Goal: Information Seeking & Learning: Learn about a topic

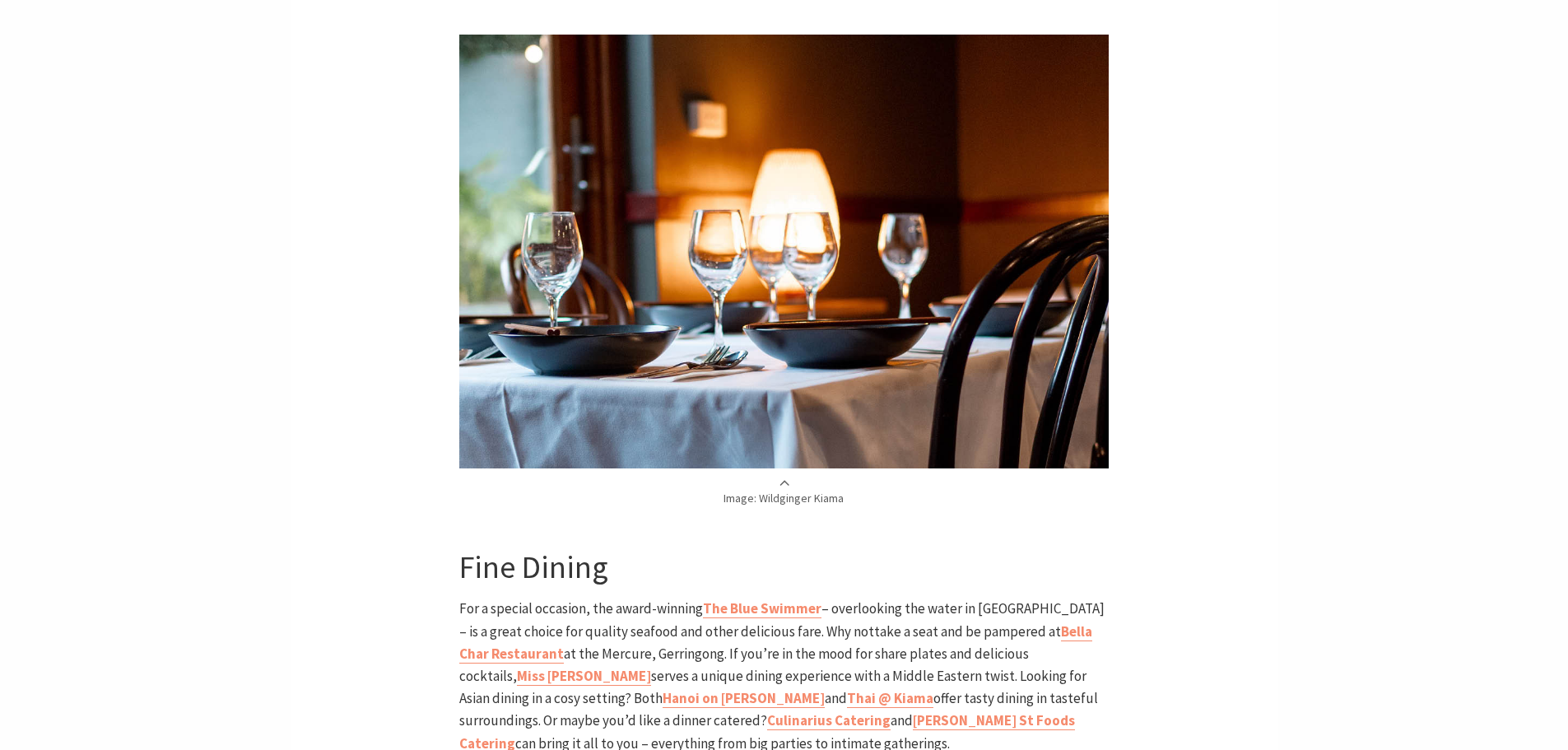
scroll to position [3046, 0]
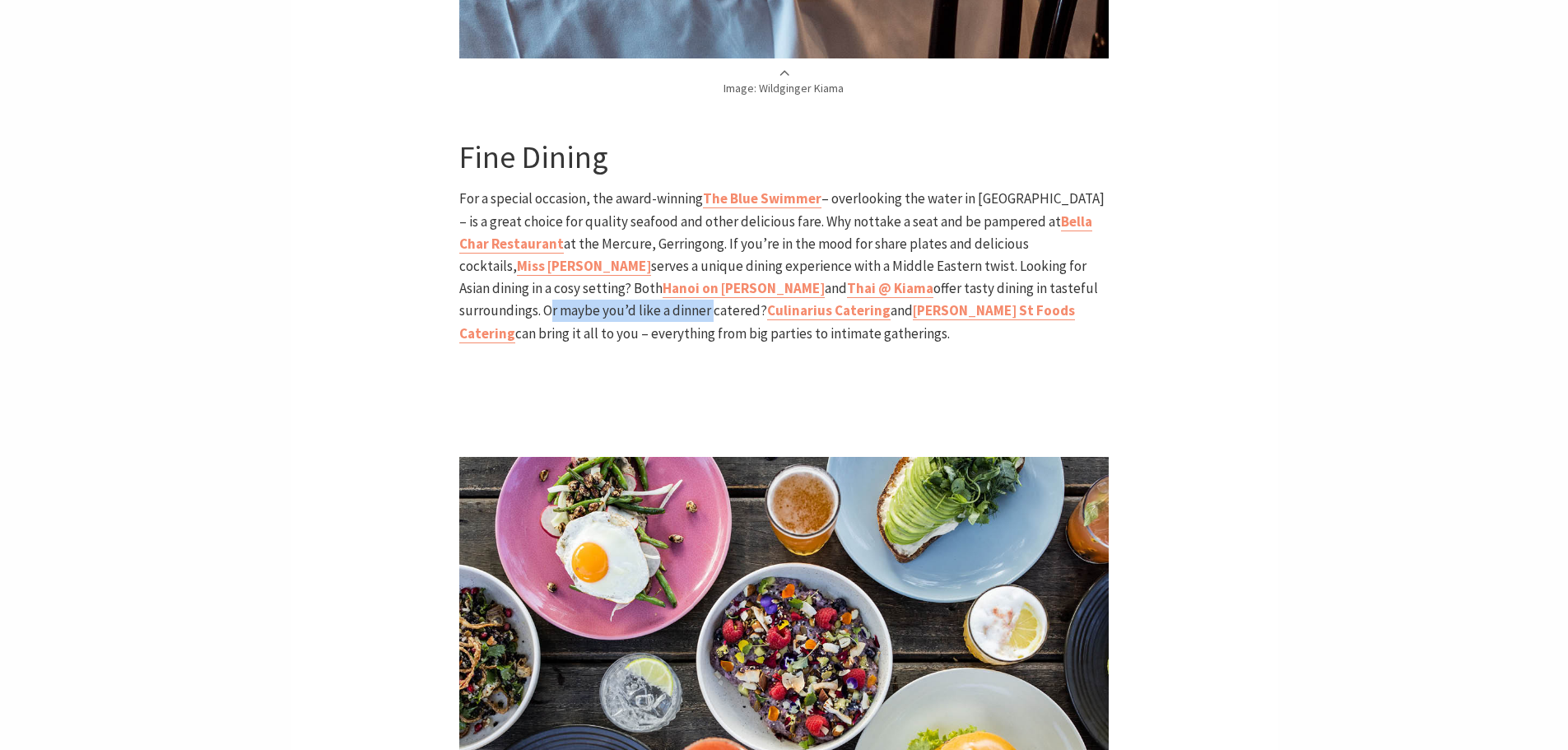
drag, startPoint x: 930, startPoint y: 240, endPoint x: 1096, endPoint y: 255, distance: 166.7
click at [1096, 255] on p "For a special occasion, the award-winning The Blue Swimmer – overlooking the wa…" at bounding box center [784, 266] width 649 height 156
click at [1096, 255] on p "For a special occasion, the award-winning The Blue Swimmer – overlooking the wa…" at bounding box center [784, 266] width 649 height 156
click at [1023, 213] on b "Bella Char Restaurant" at bounding box center [775, 233] width 633 height 40
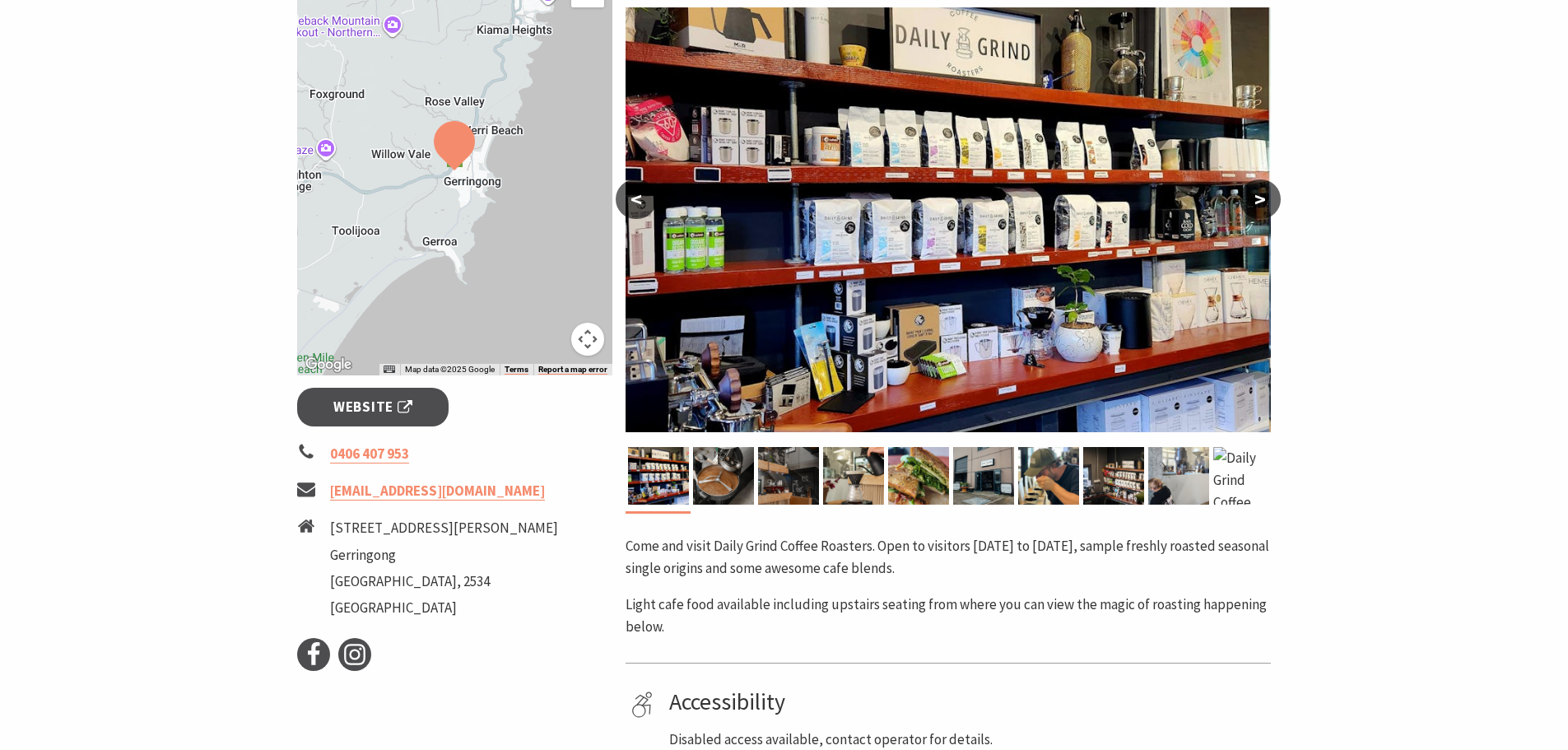
scroll to position [329, 0]
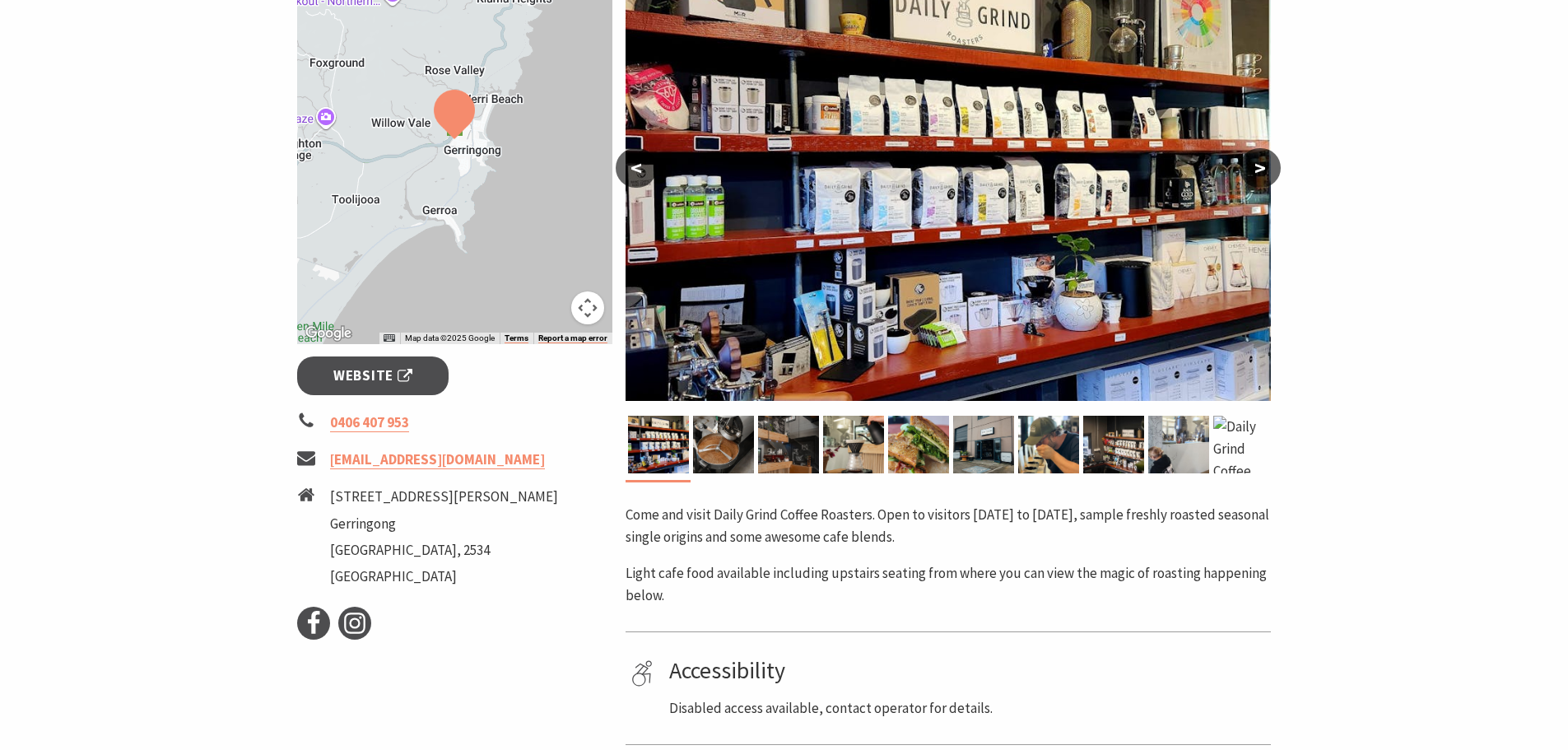
click at [689, 486] on div "Area Gerringong #Restaurants & Cafés #Farmers' Markets & Local Produce < > Come…" at bounding box center [948, 417] width 659 height 964
click at [719, 460] on img at bounding box center [723, 444] width 61 height 57
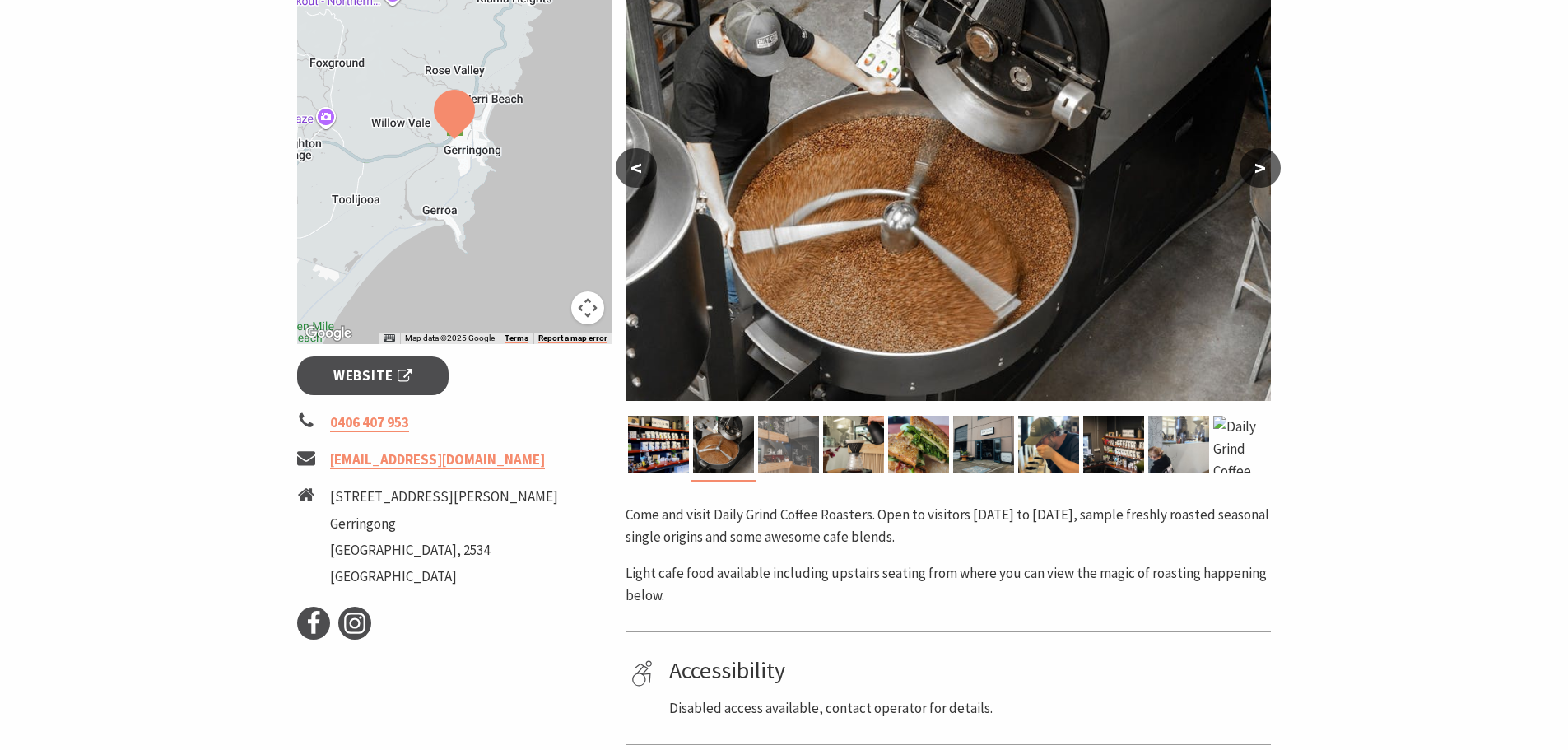
click at [791, 453] on img at bounding box center [788, 444] width 61 height 57
click at [854, 453] on img at bounding box center [853, 444] width 61 height 57
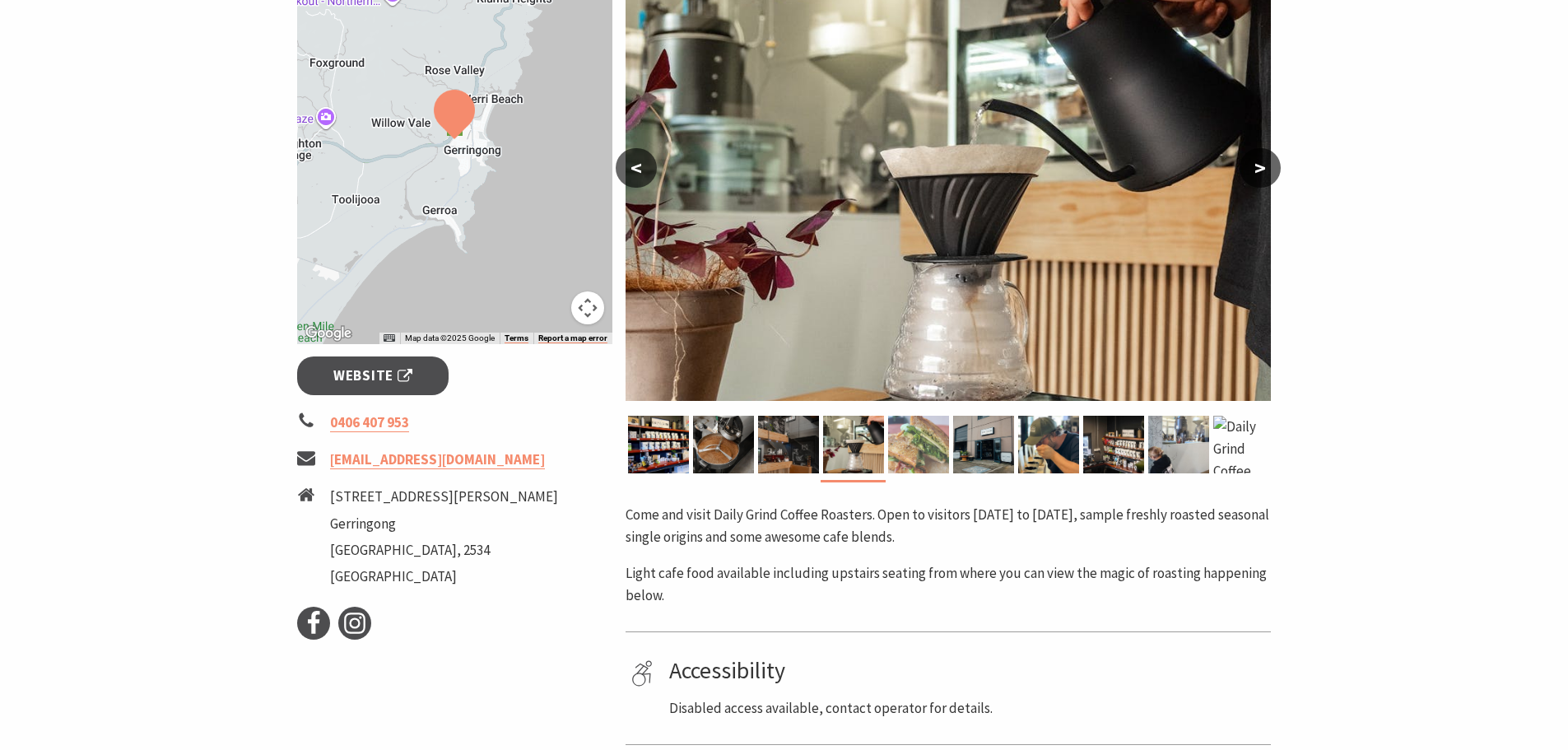
click at [918, 453] on img at bounding box center [919, 444] width 61 height 57
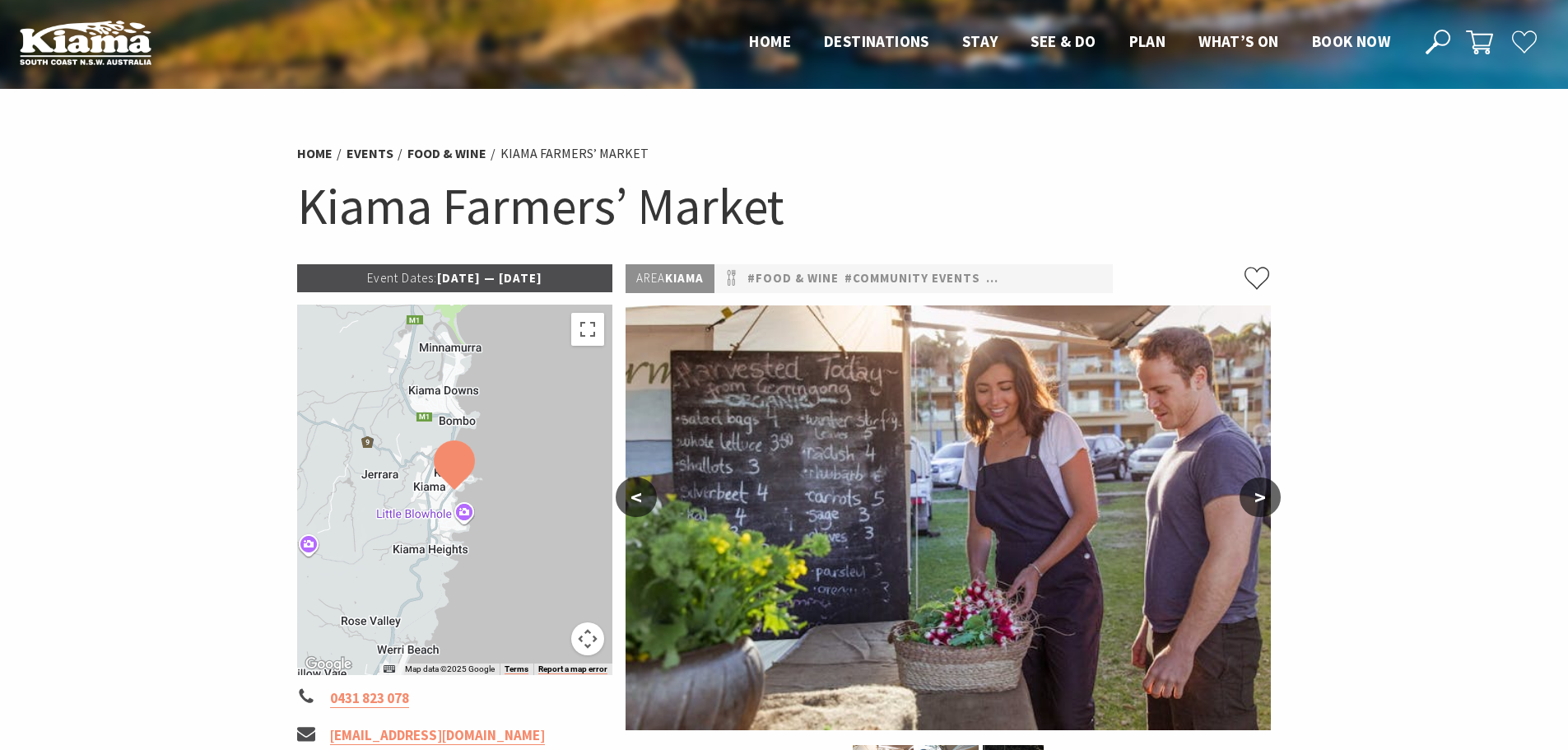
drag, startPoint x: 470, startPoint y: 281, endPoint x: 580, endPoint y: 284, distance: 110.0
click at [580, 284] on p "Event Dates: 14 May 2025 — 01 Jul 2026" at bounding box center [455, 278] width 316 height 28
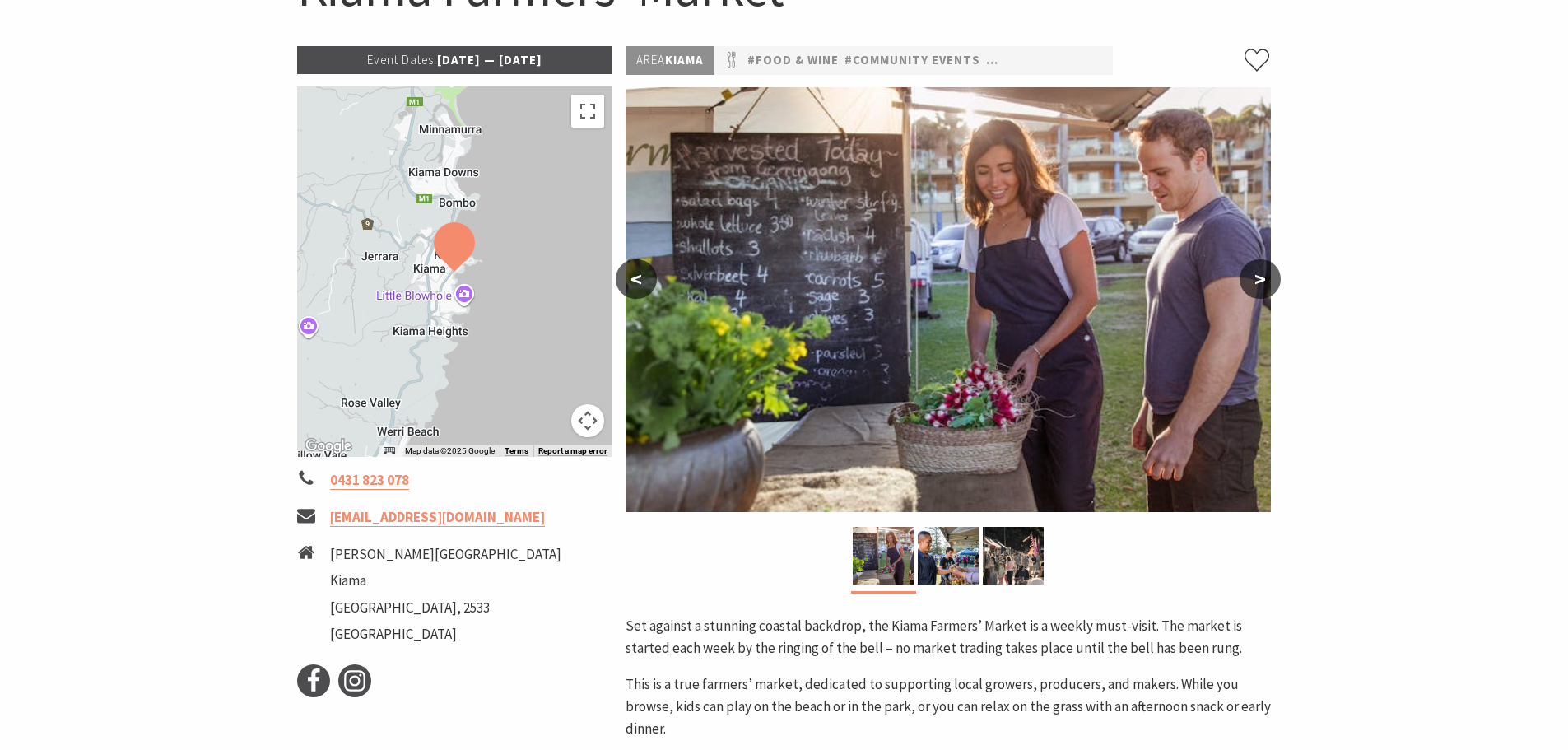
scroll to position [411, 0]
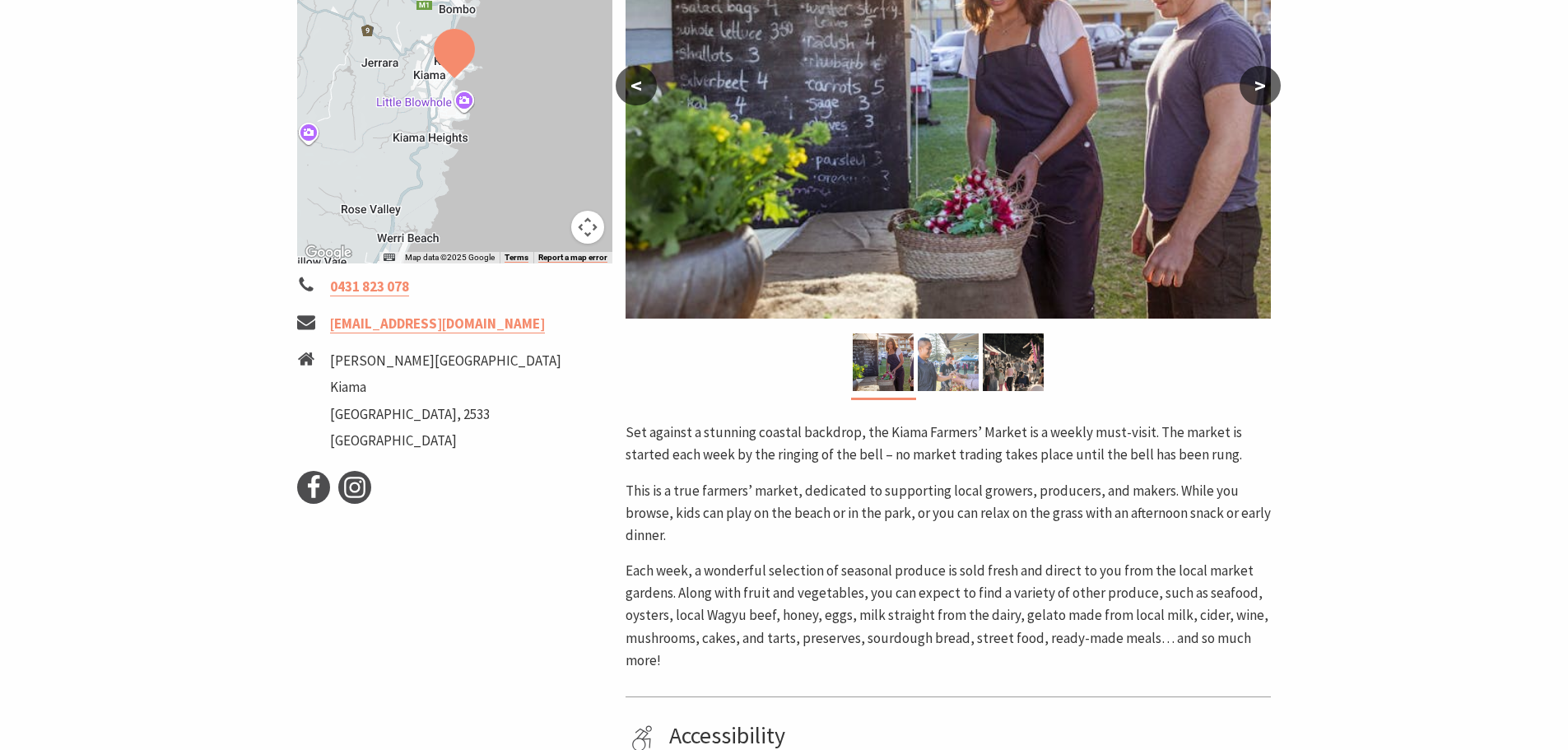
click at [934, 364] on img at bounding box center [948, 361] width 61 height 57
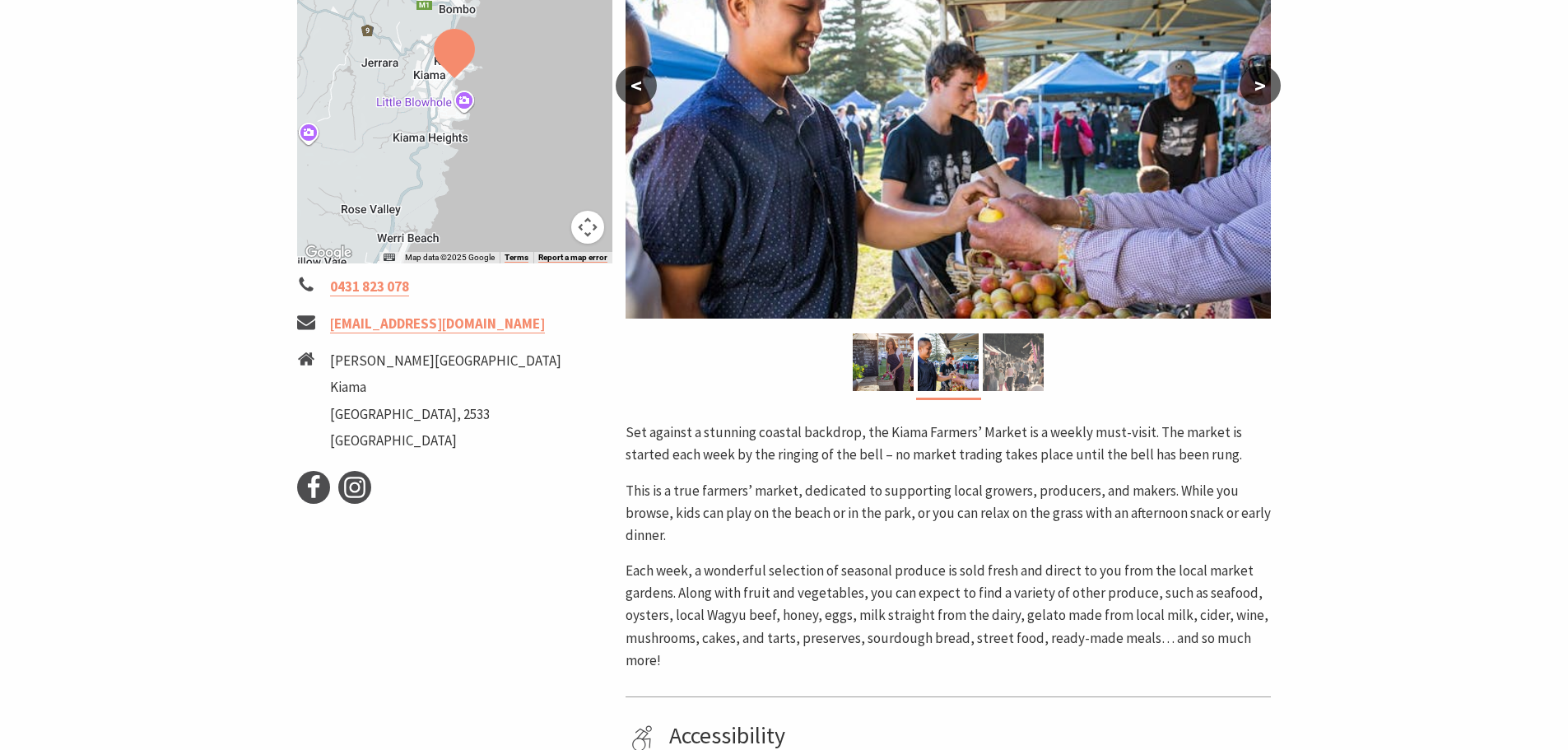
click at [1040, 366] on img at bounding box center [1012, 361] width 61 height 57
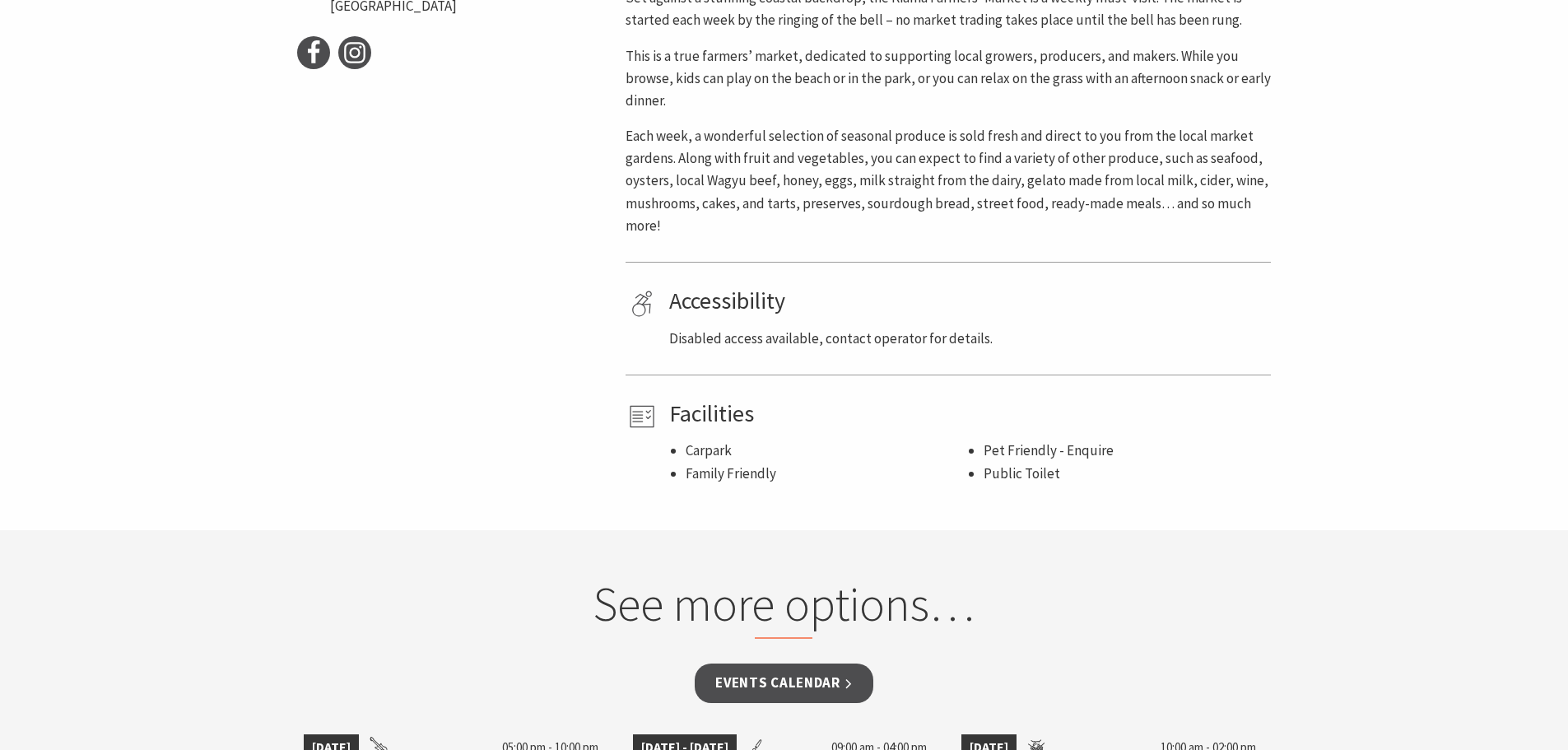
scroll to position [1152, 0]
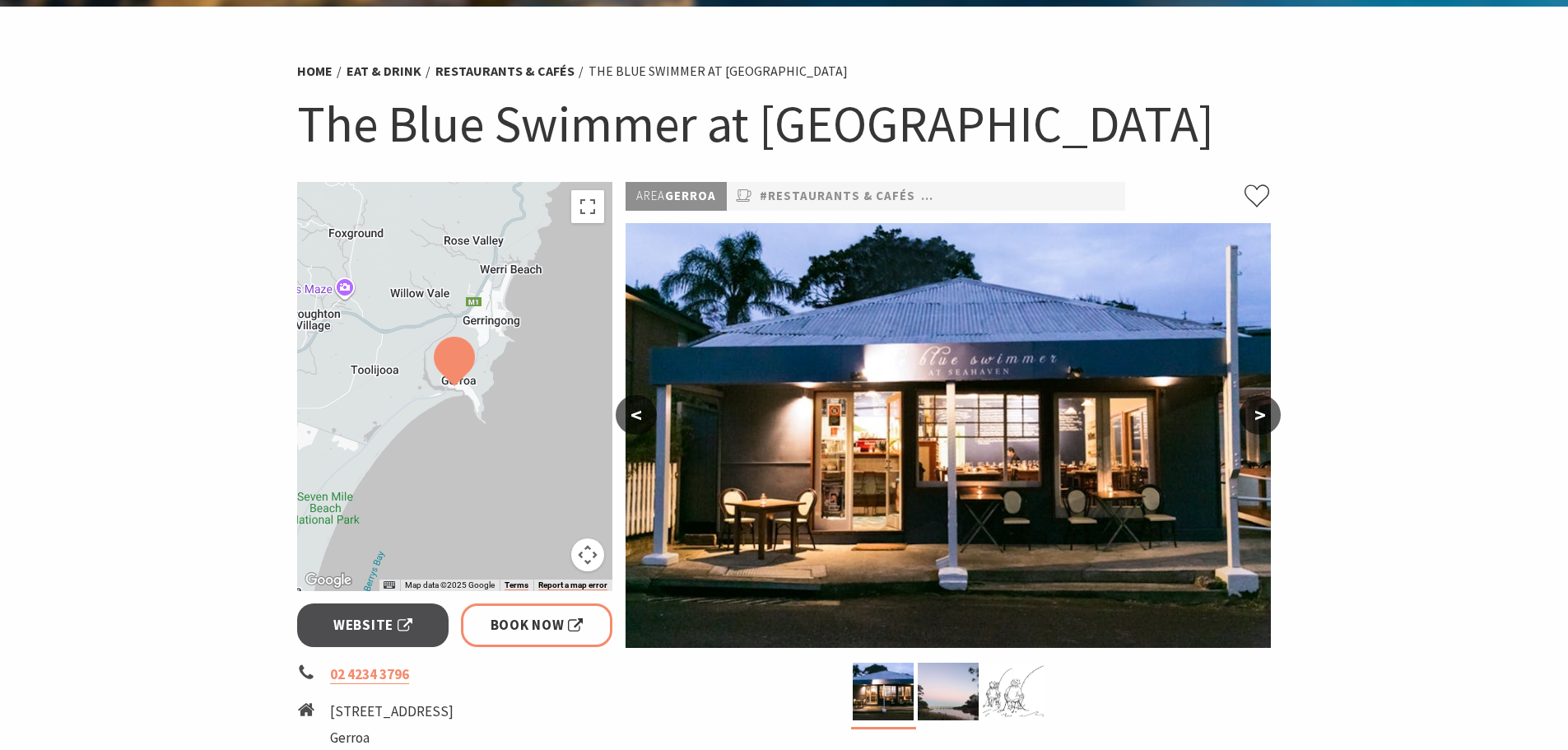
scroll to position [329, 0]
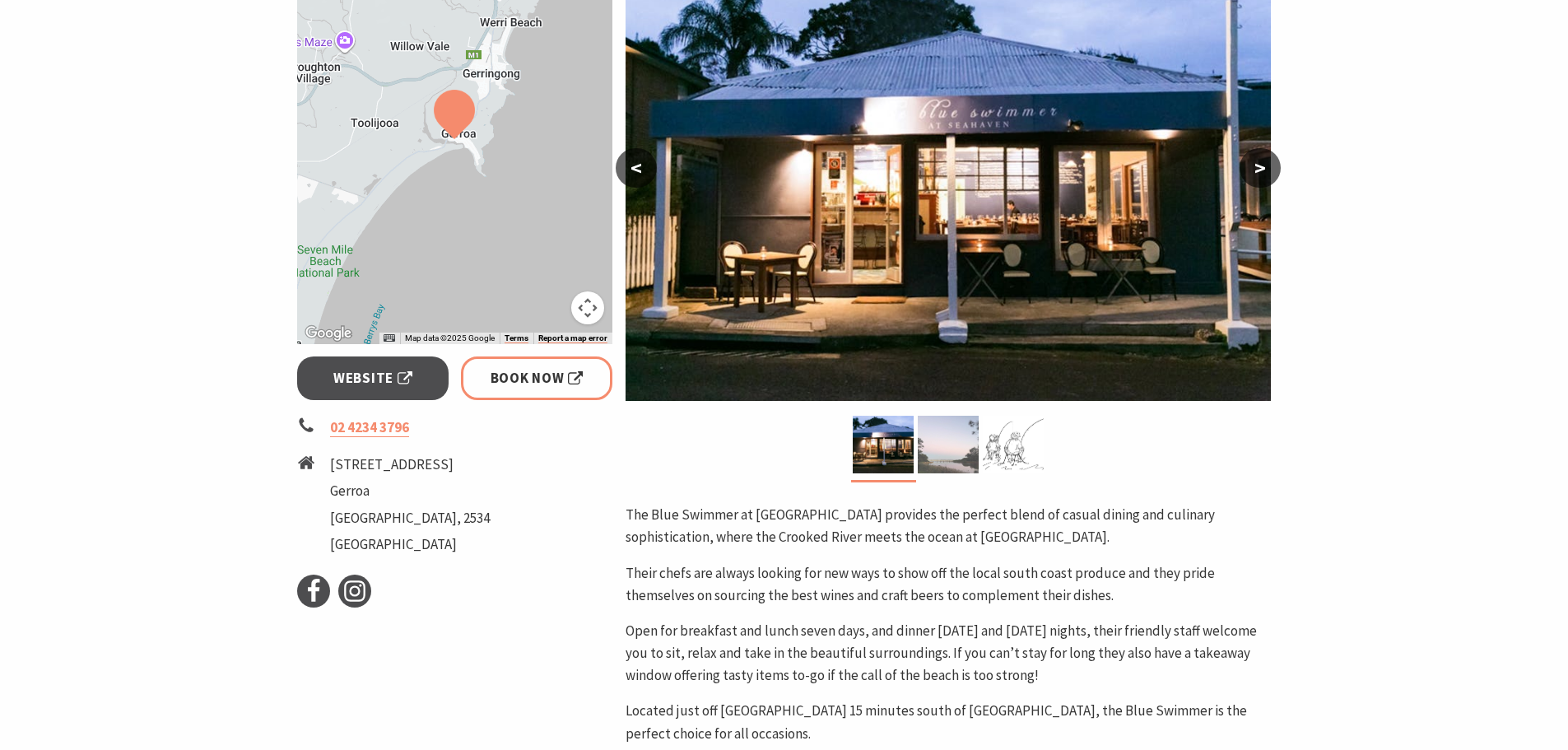
click at [977, 459] on img at bounding box center [948, 444] width 61 height 57
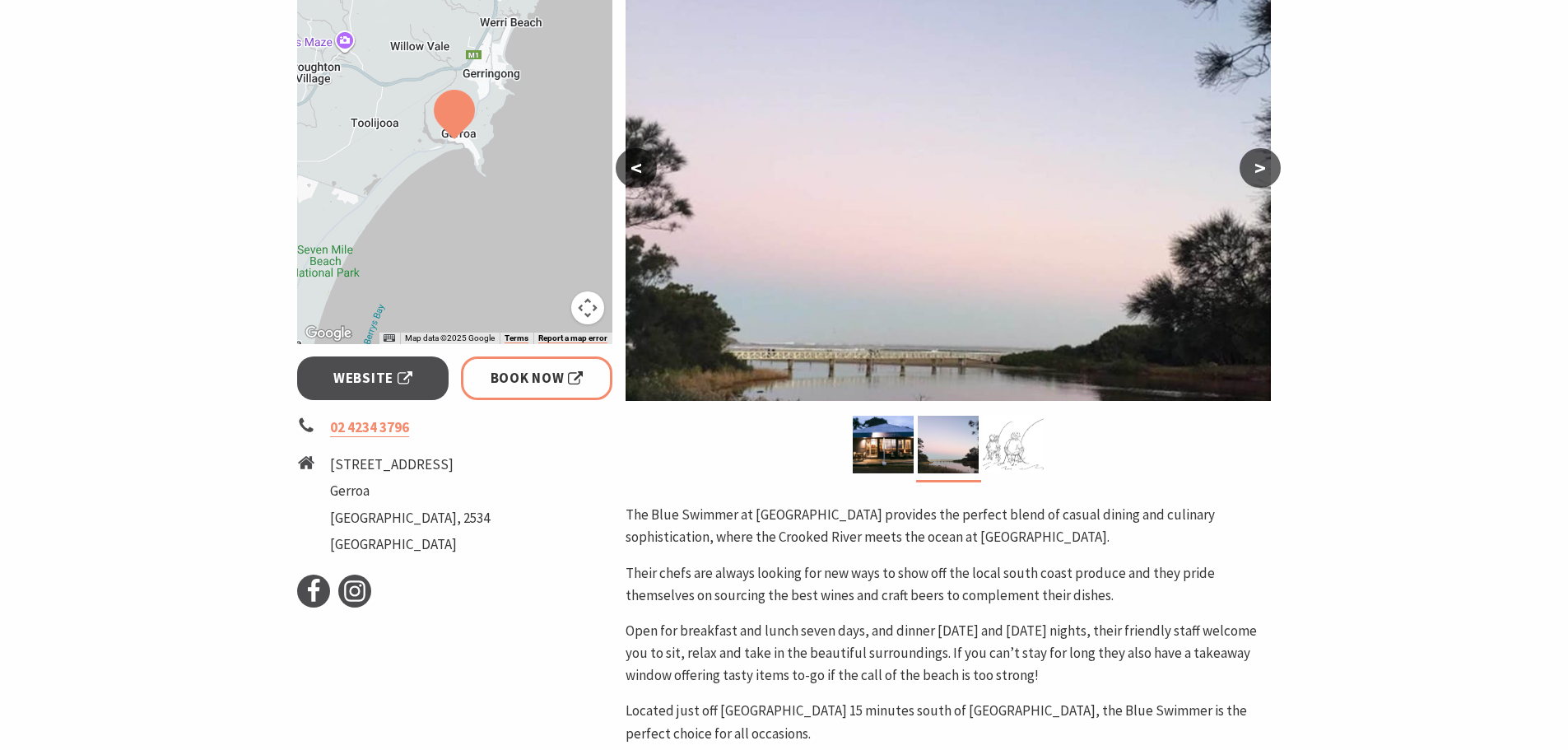
click at [1006, 450] on img at bounding box center [1012, 444] width 61 height 57
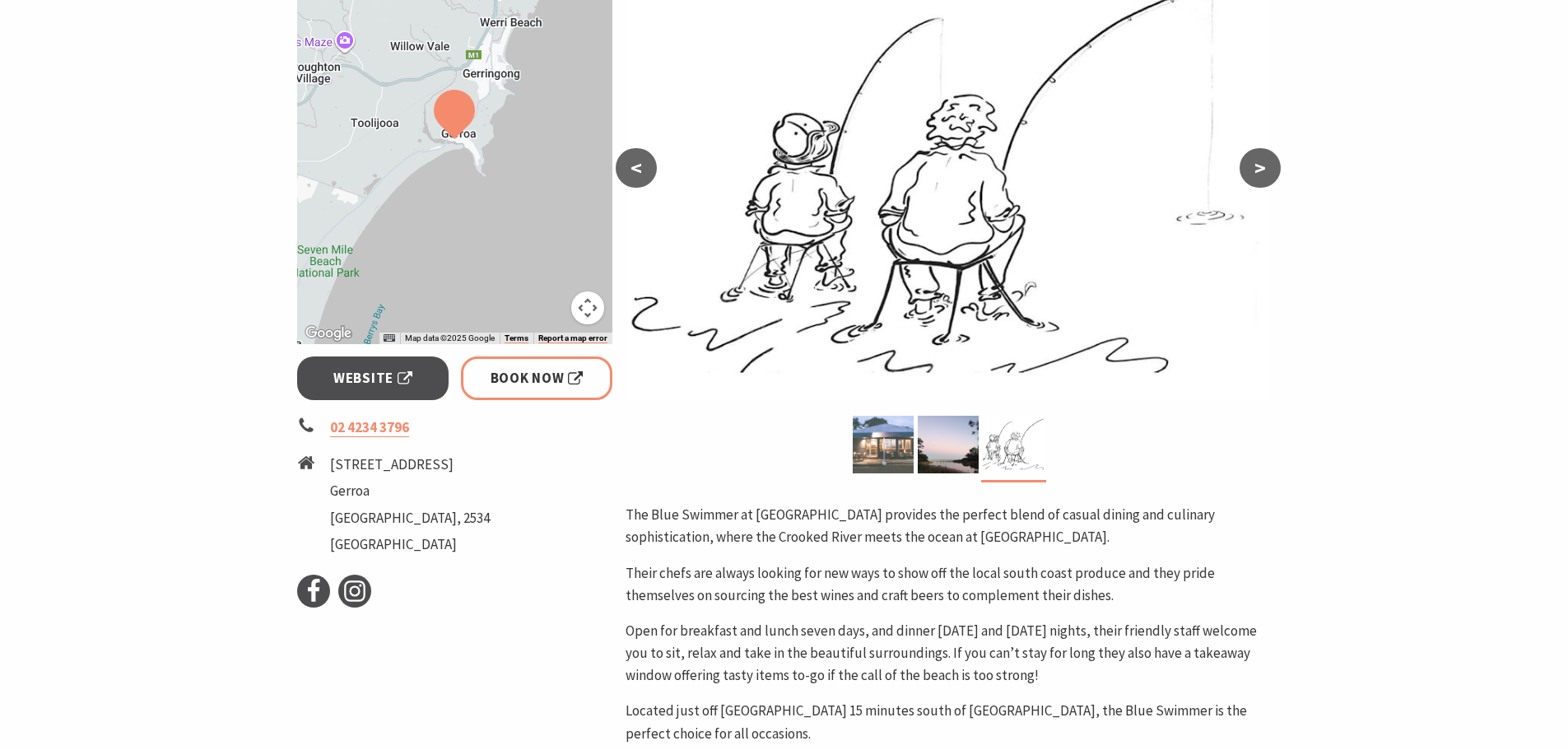
click at [886, 451] on img at bounding box center [883, 444] width 61 height 57
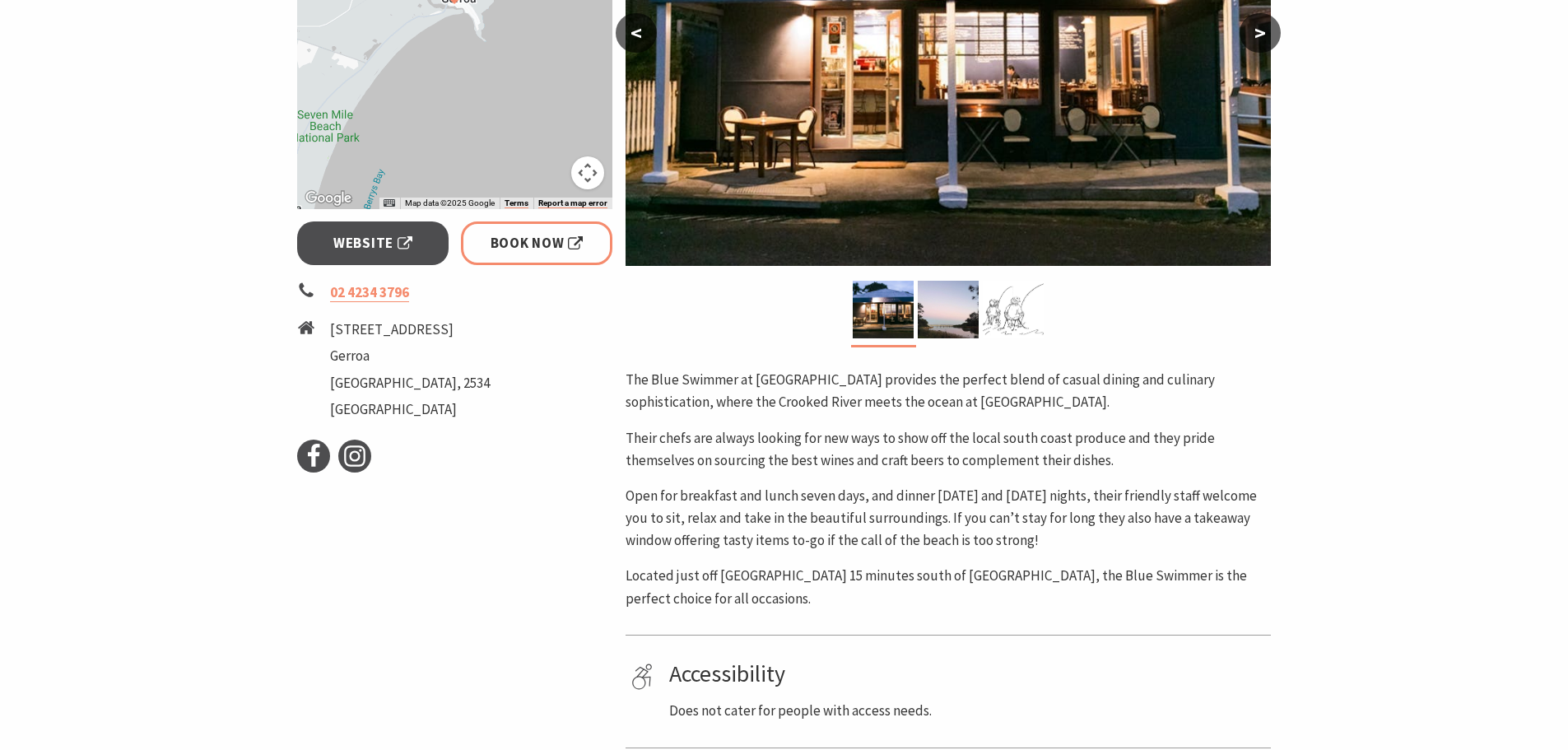
scroll to position [247, 0]
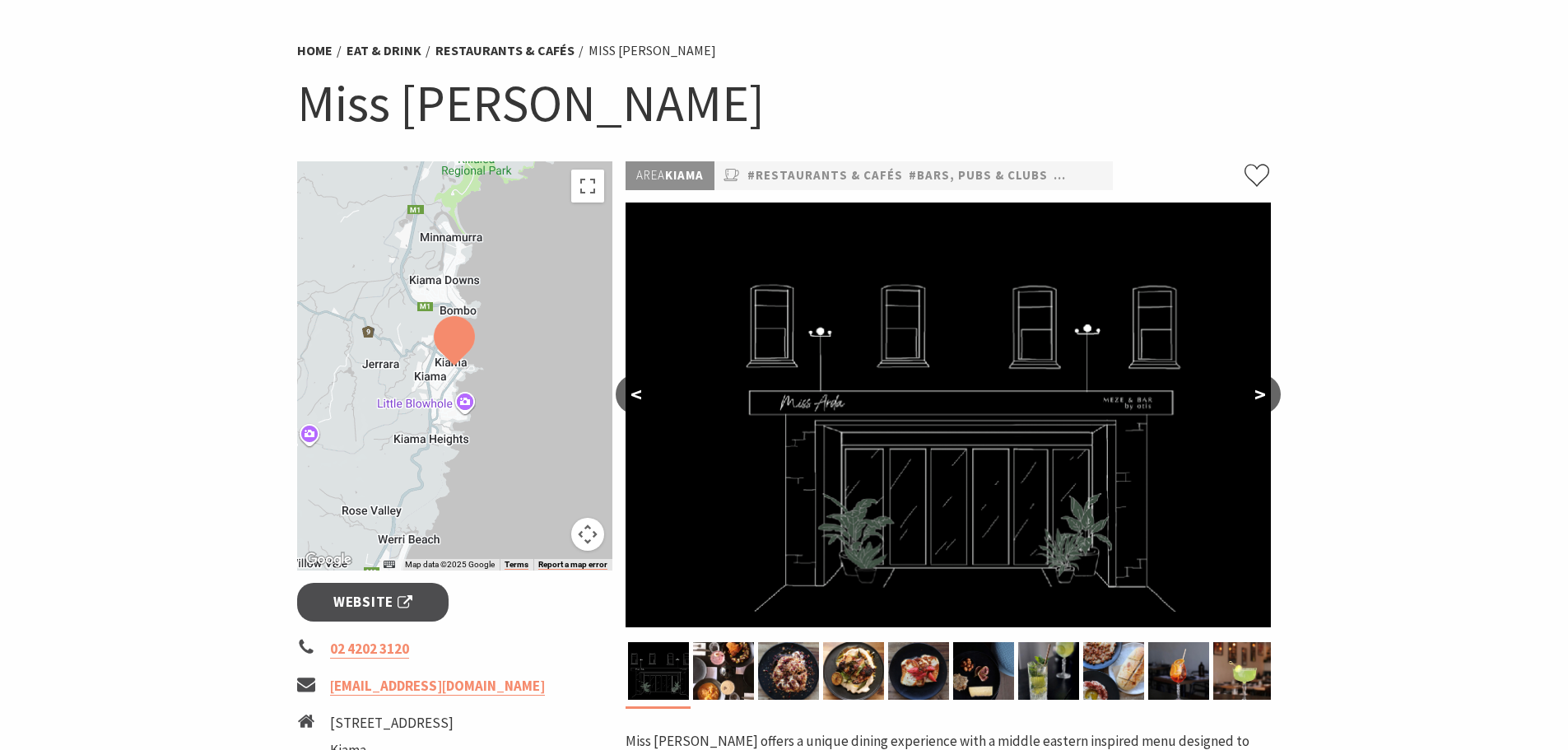
scroll to position [329, 0]
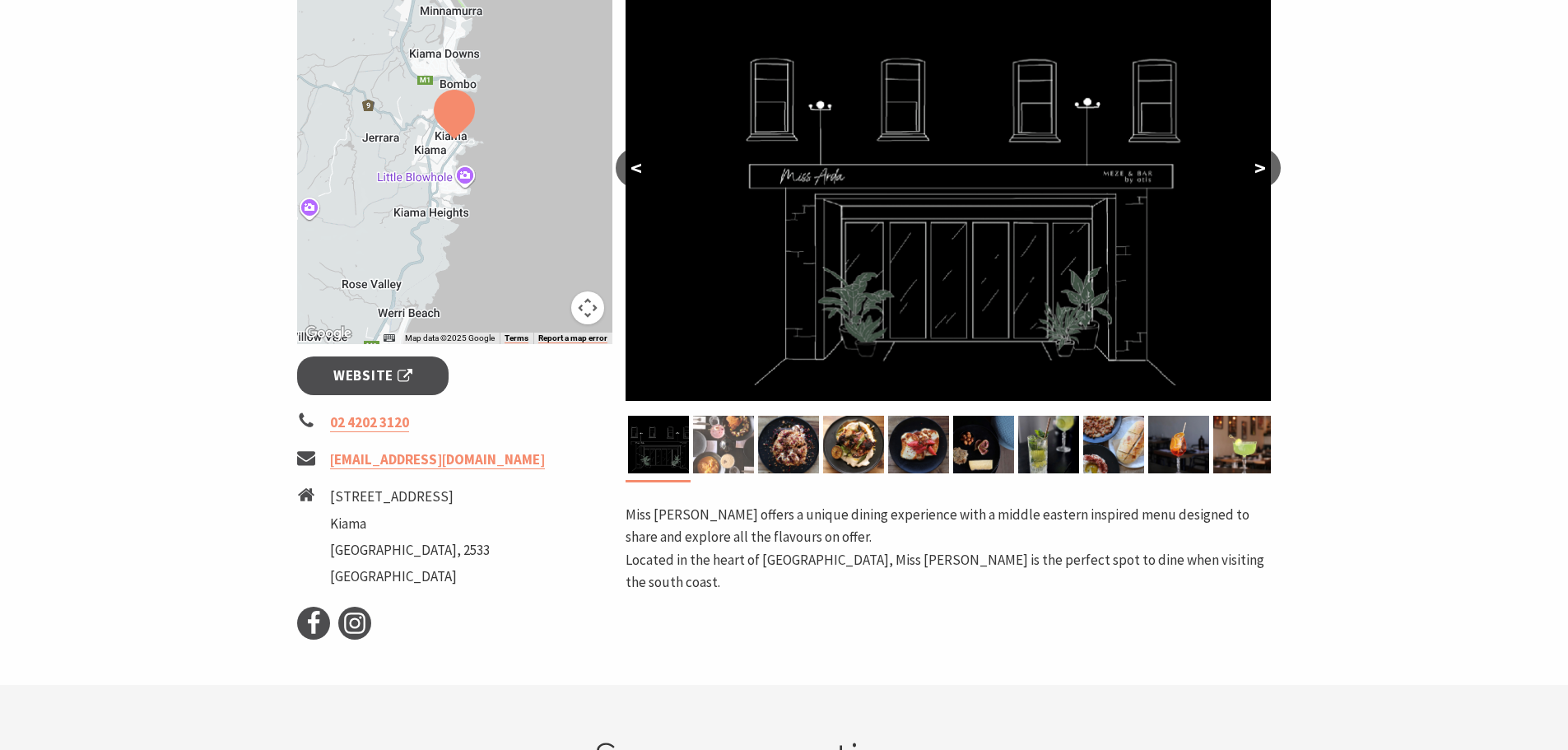
click at [723, 452] on img at bounding box center [723, 444] width 61 height 57
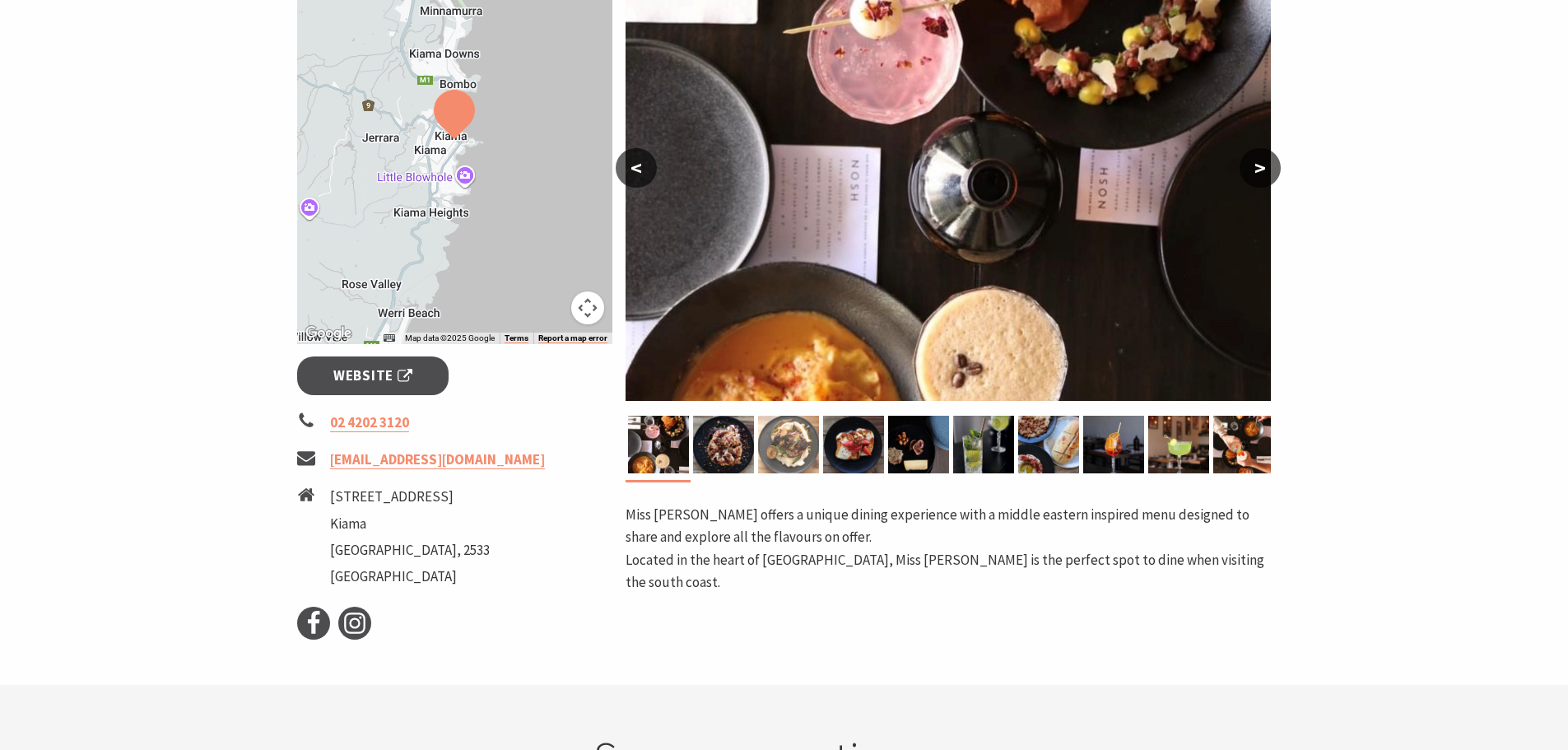
click at [765, 448] on img at bounding box center [788, 444] width 61 height 57
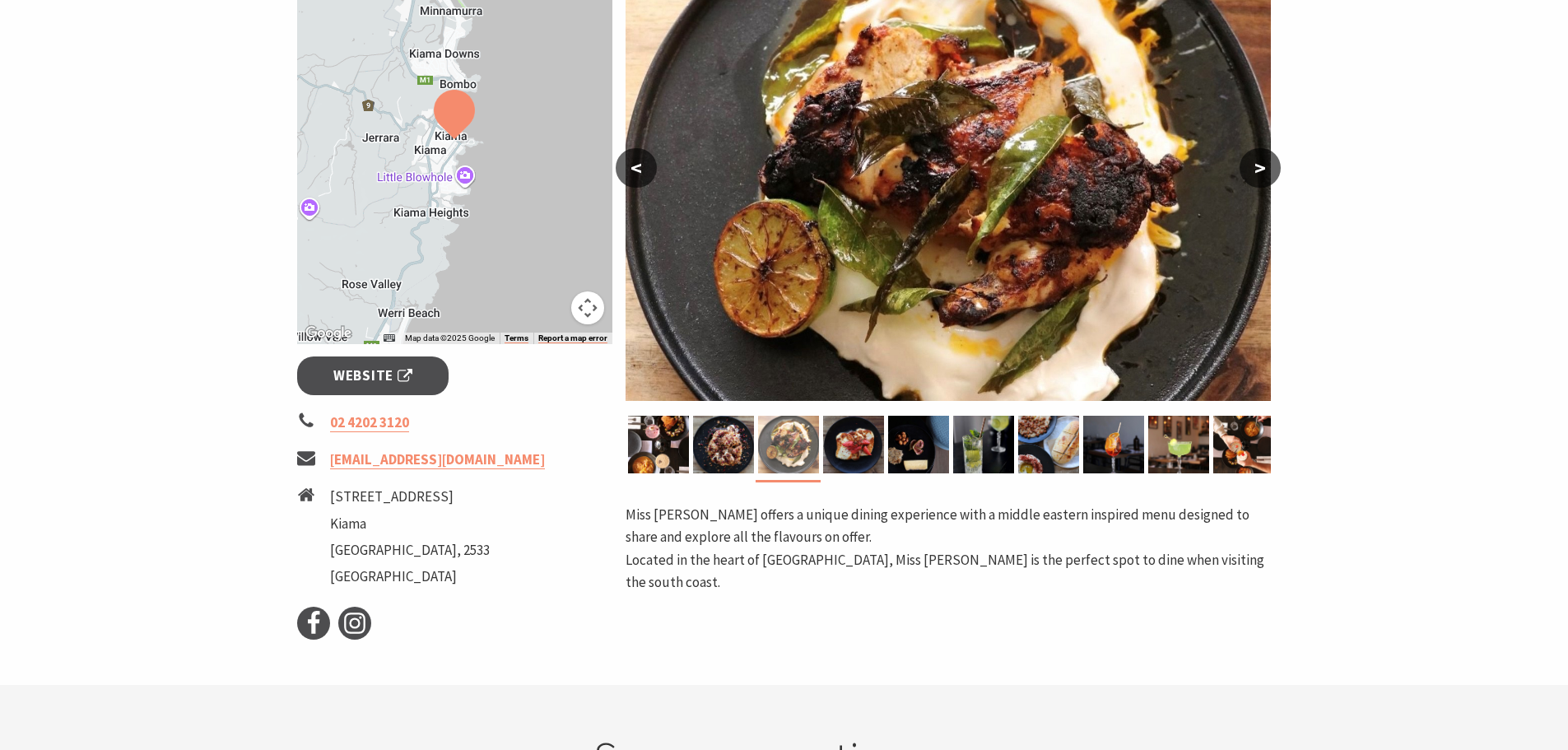
click at [783, 452] on img at bounding box center [788, 444] width 61 height 57
click at [1233, 176] on img at bounding box center [948, 189] width 645 height 425
click at [1263, 165] on button ">" at bounding box center [1260, 167] width 41 height 39
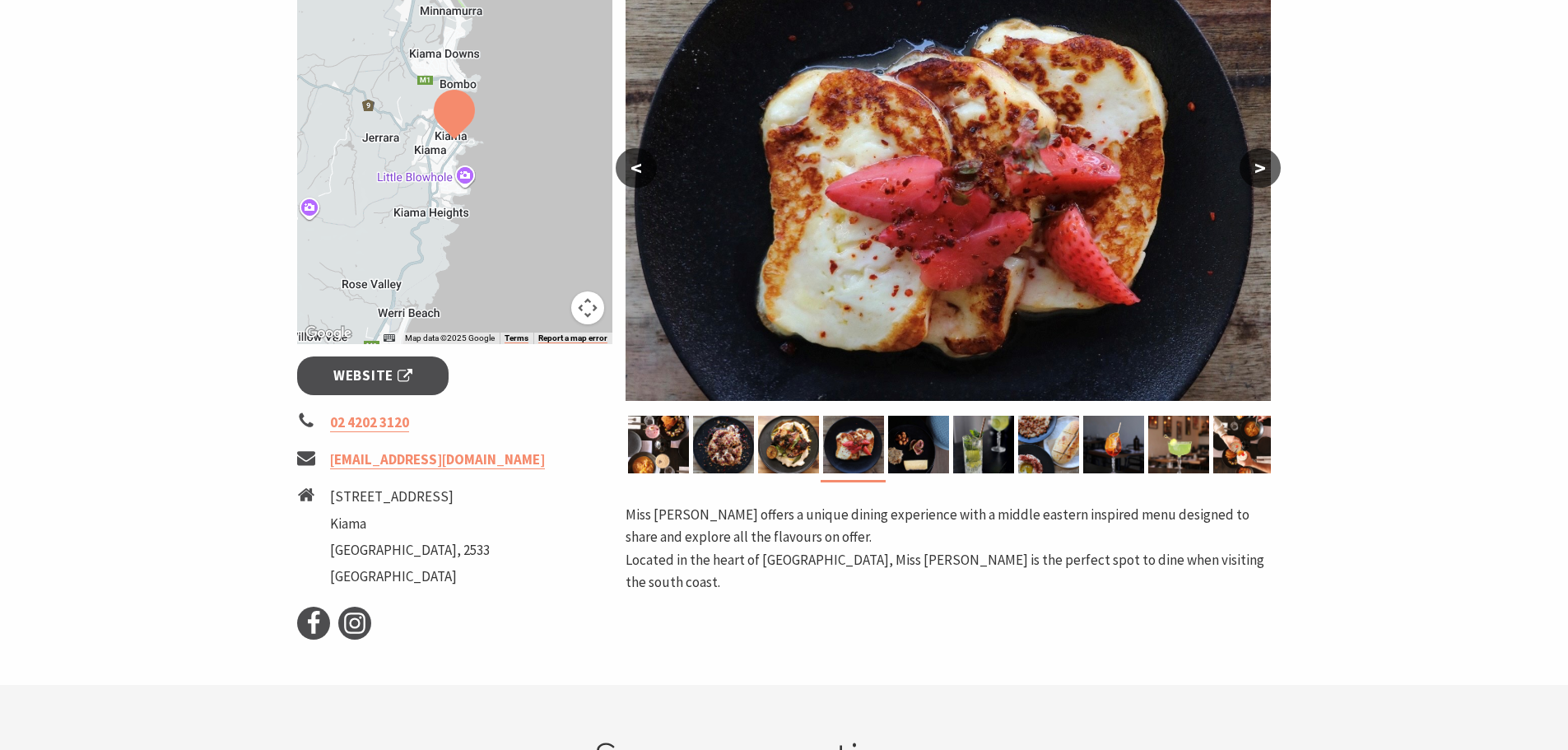
click at [1260, 165] on button ">" at bounding box center [1260, 167] width 41 height 39
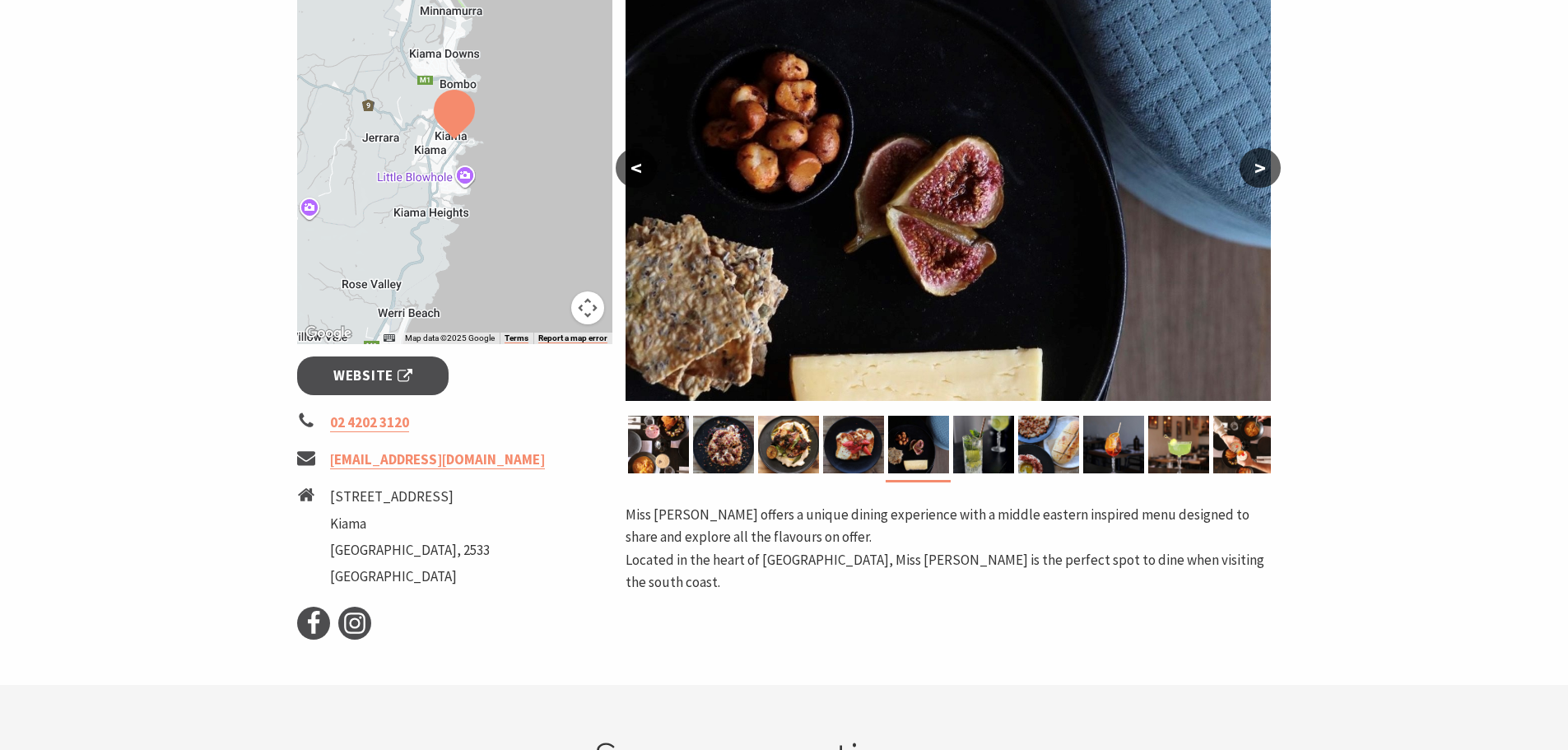
click at [1260, 165] on button ">" at bounding box center [1260, 167] width 41 height 39
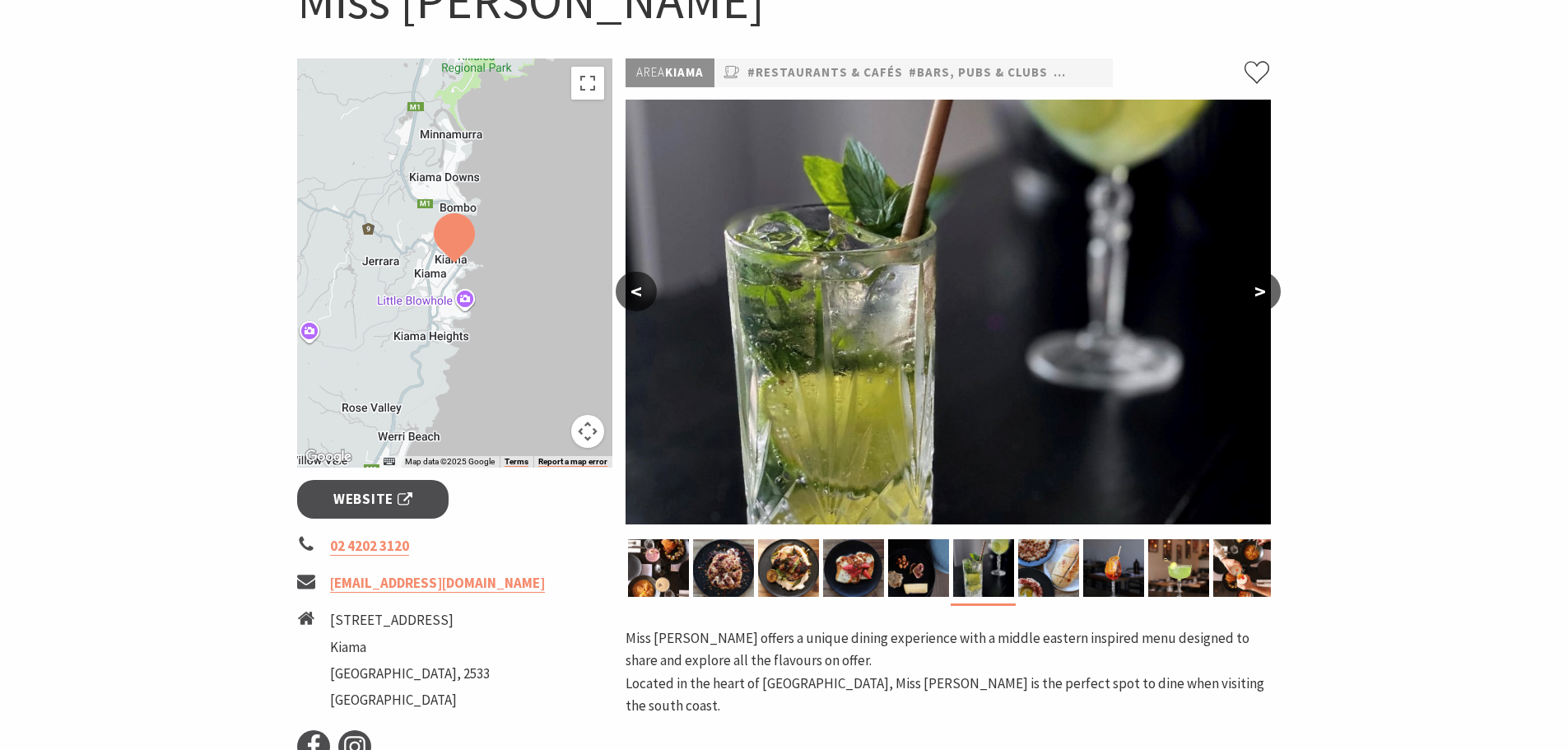
scroll to position [164, 0]
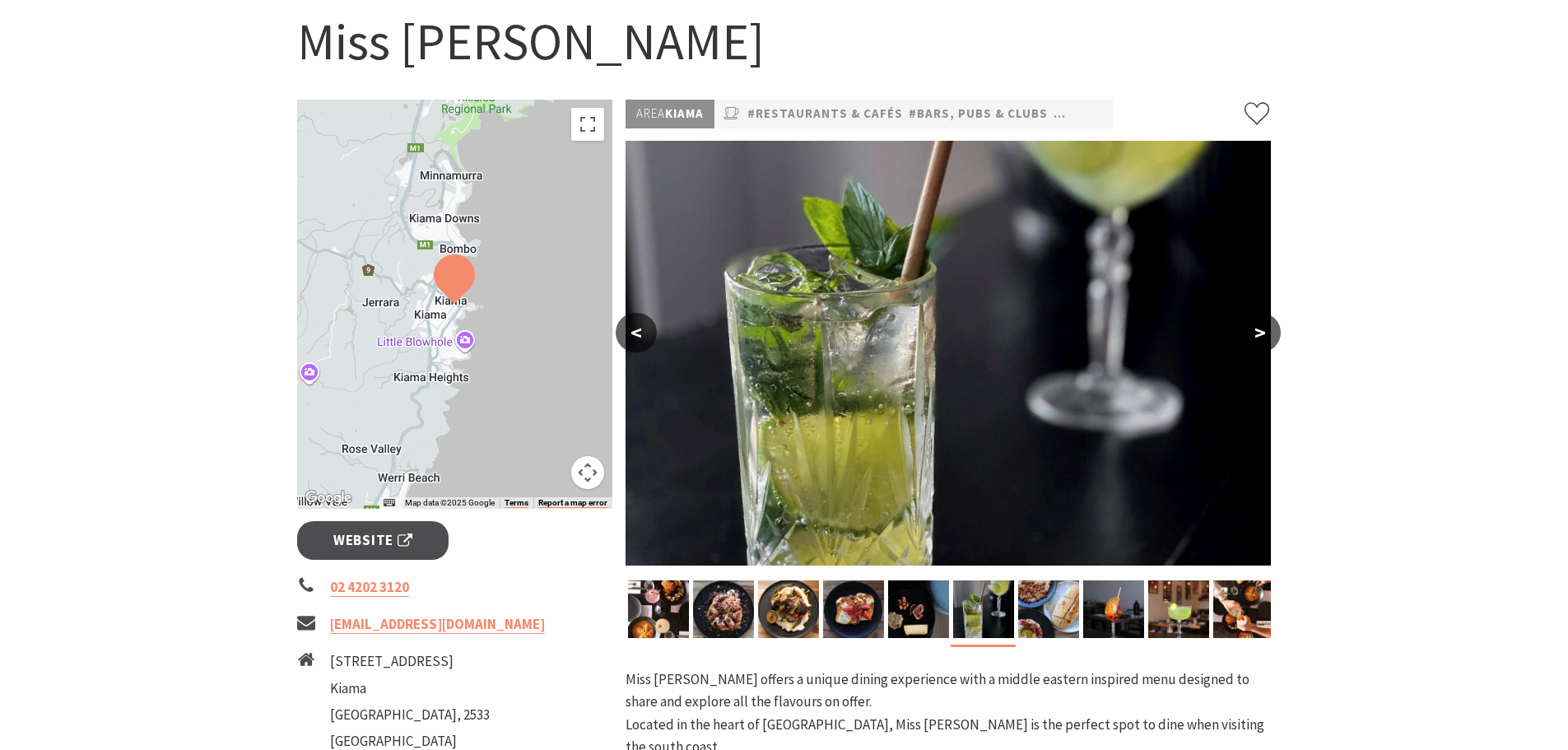
click at [1262, 335] on button ">" at bounding box center [1260, 332] width 41 height 39
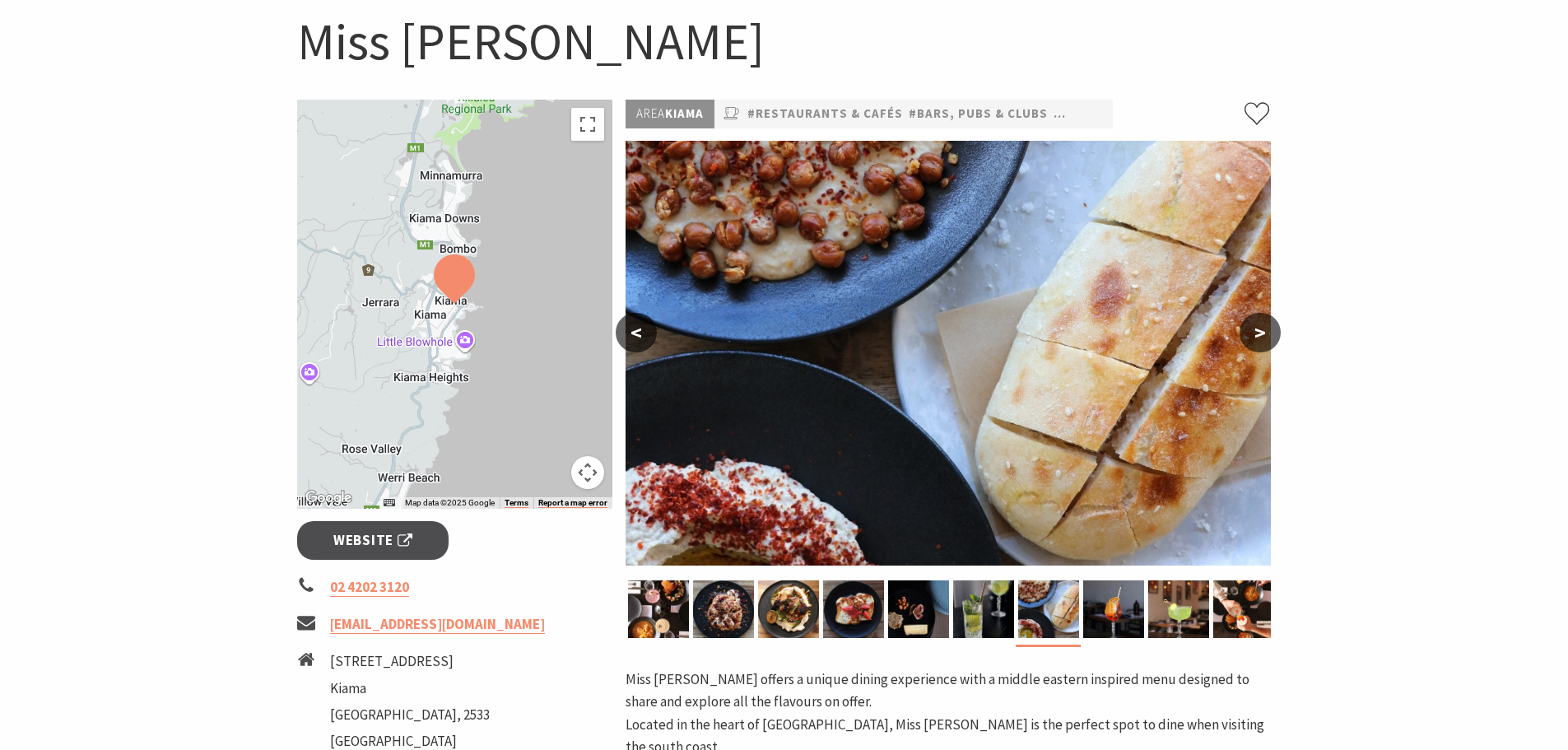
click at [1262, 335] on button ">" at bounding box center [1260, 332] width 41 height 39
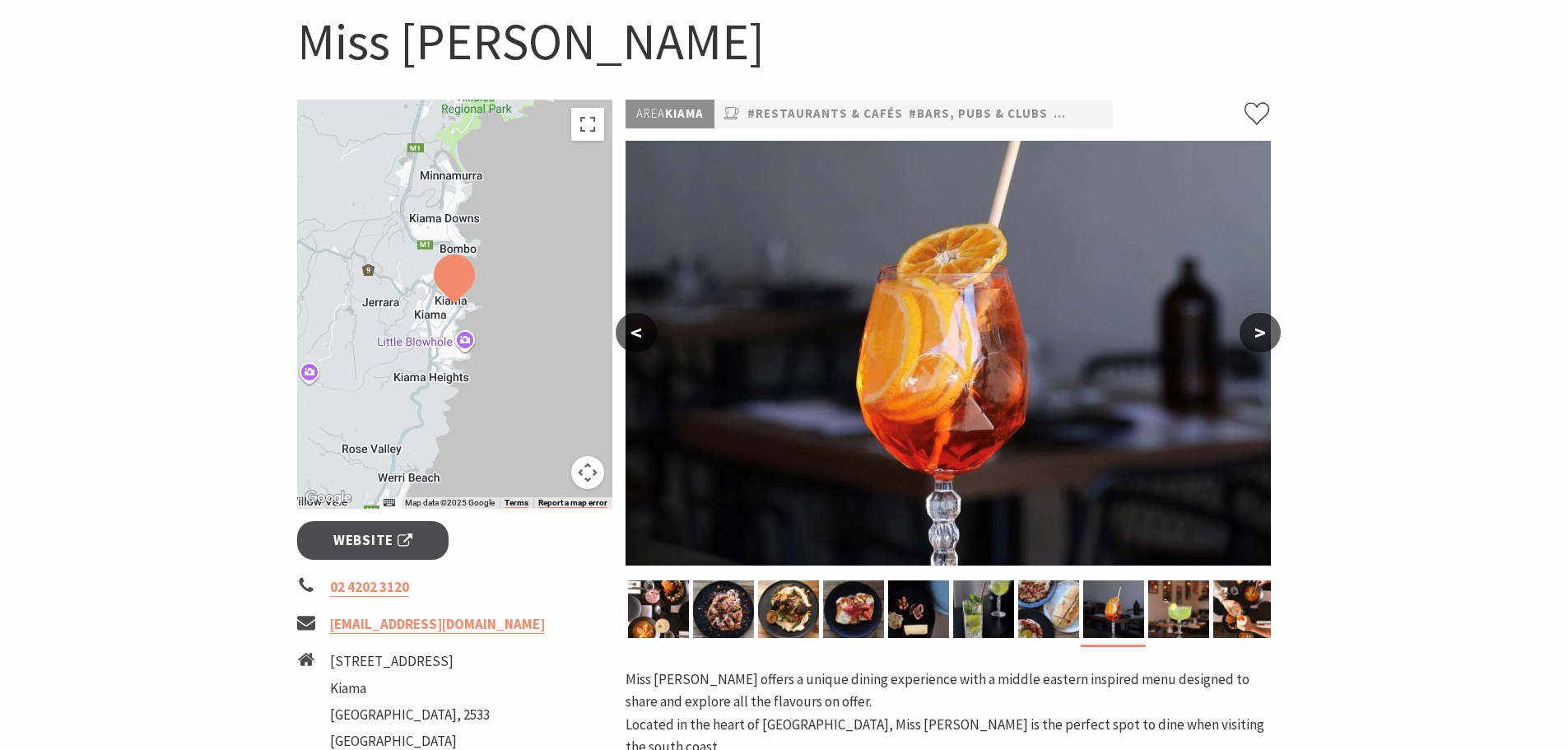
click at [1262, 335] on button ">" at bounding box center [1260, 332] width 41 height 39
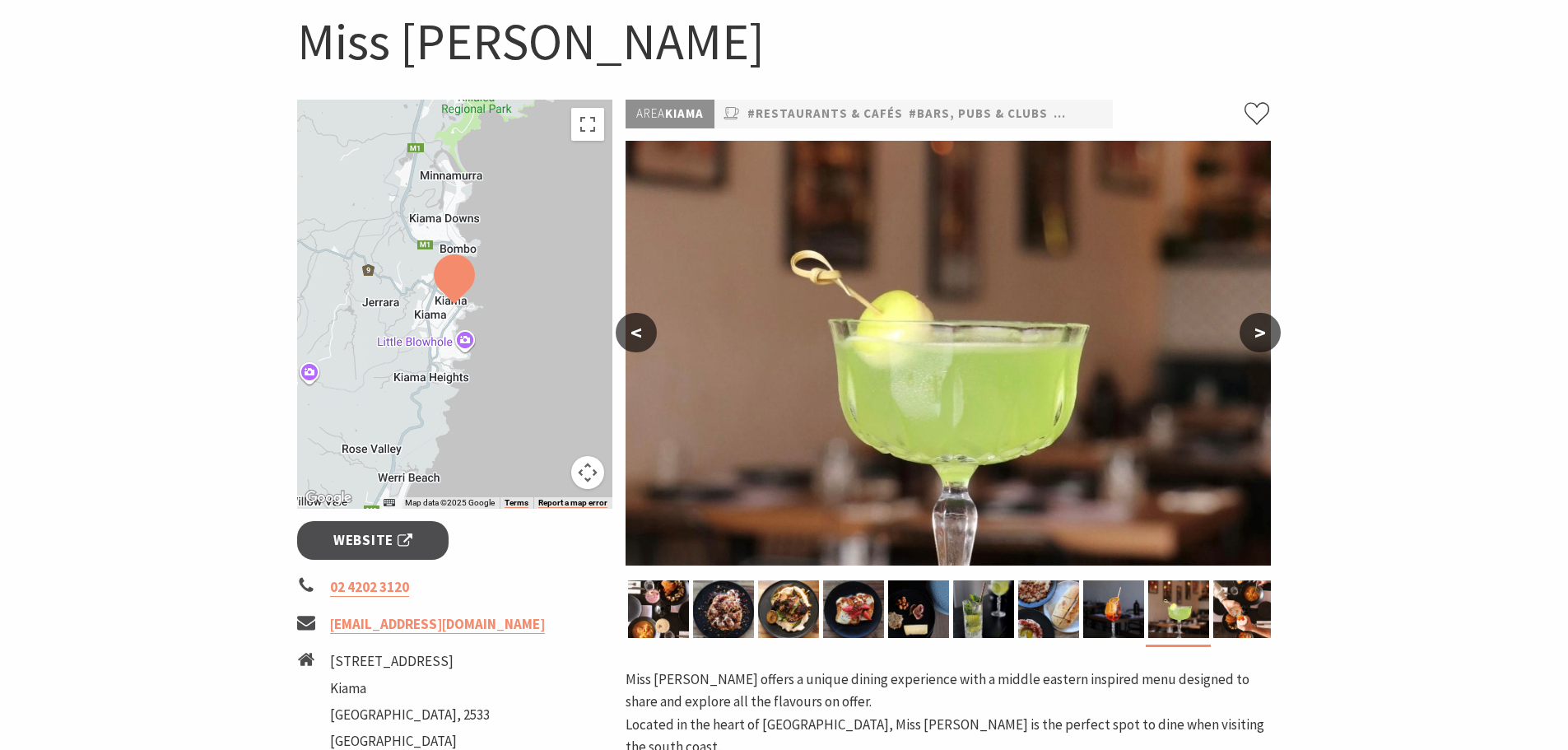
click at [1262, 335] on button ">" at bounding box center [1260, 332] width 41 height 39
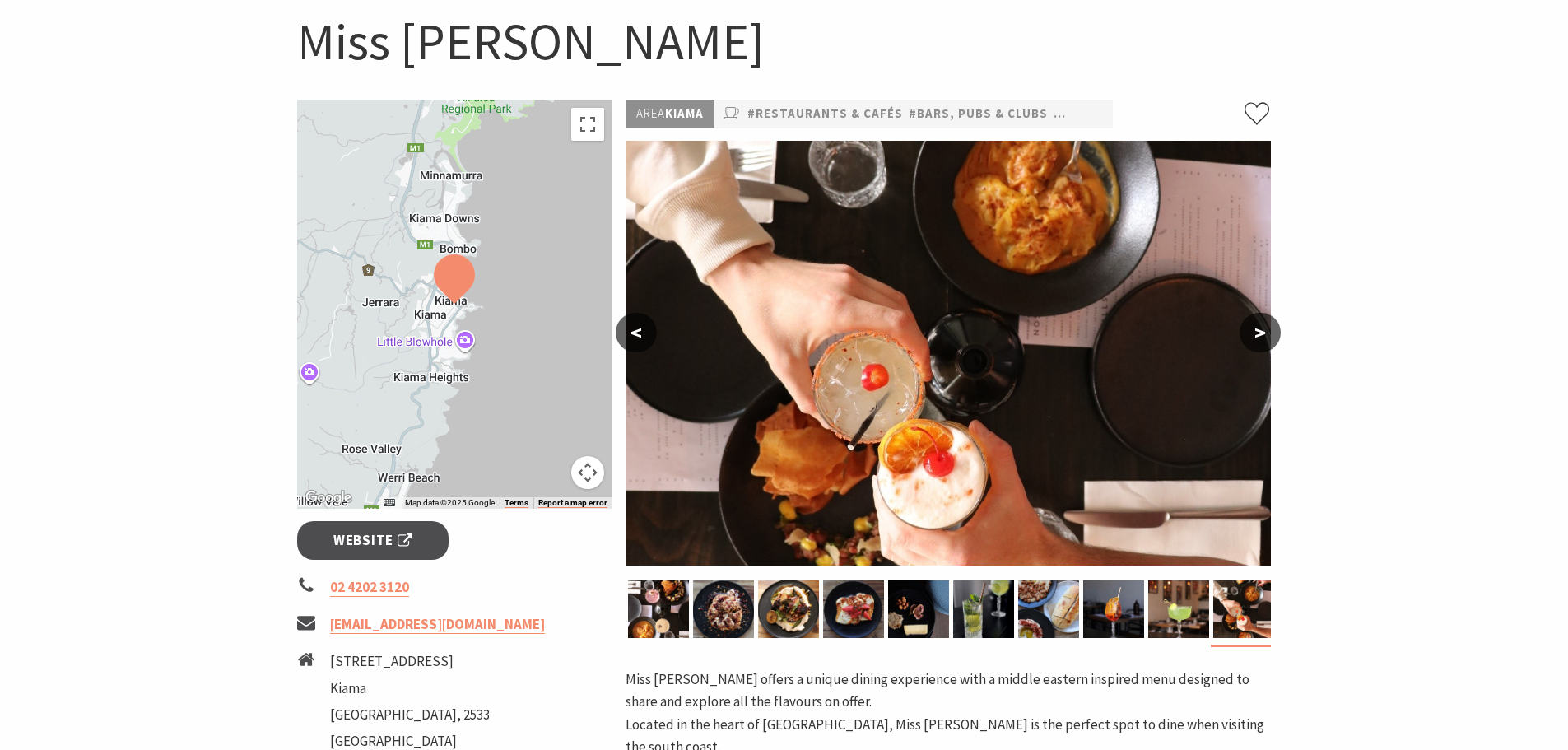
click at [1262, 335] on button ">" at bounding box center [1260, 332] width 41 height 39
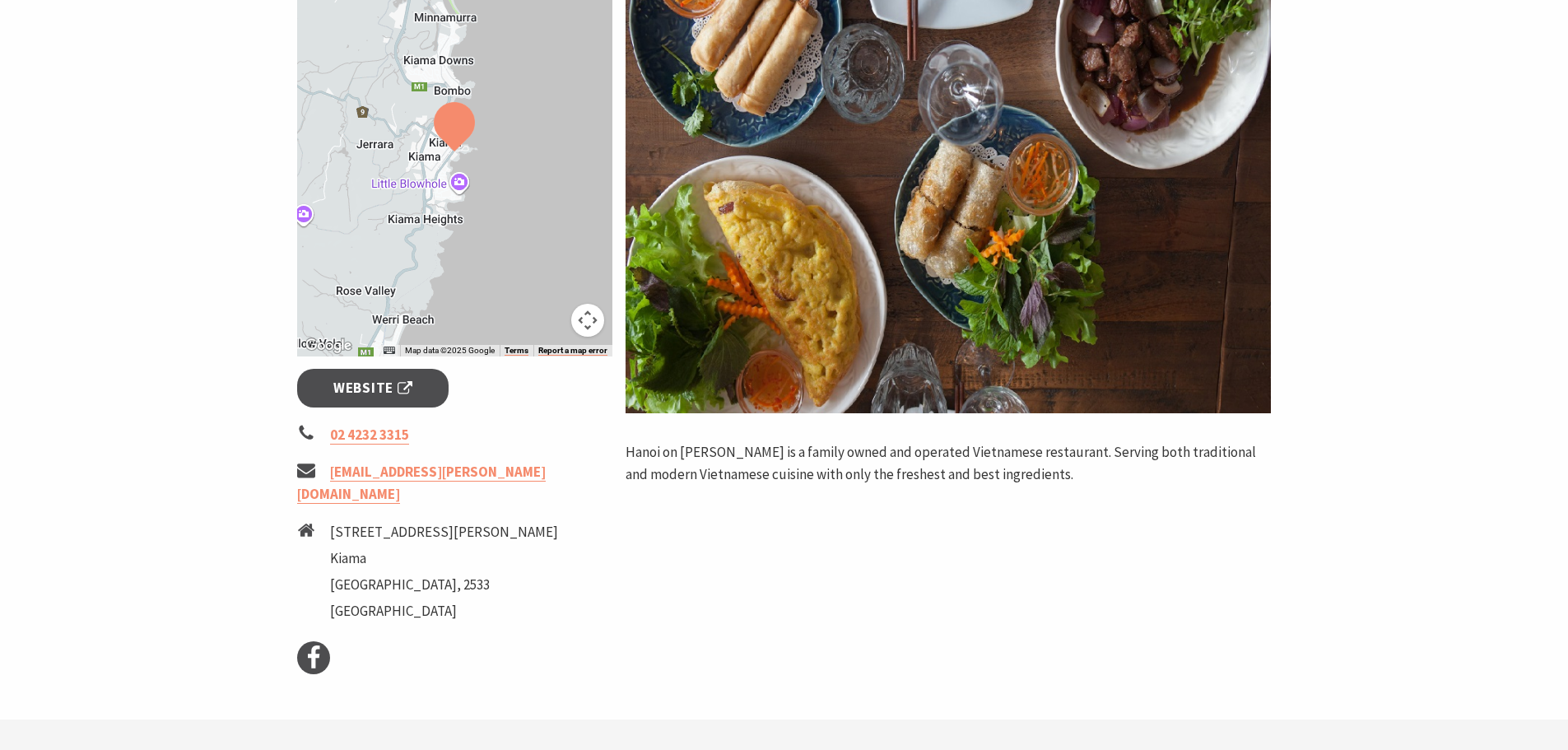
scroll to position [82, 0]
